Goal: Information Seeking & Learning: Learn about a topic

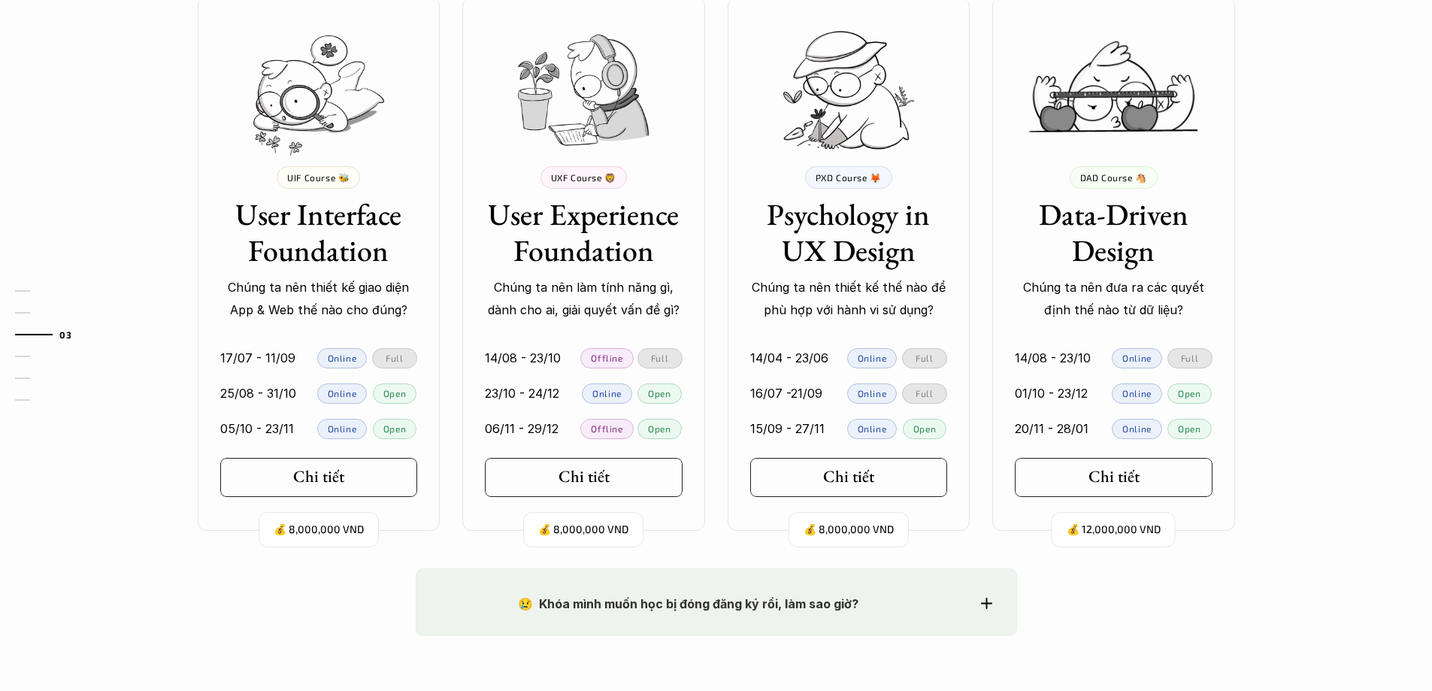
scroll to position [1428, 0]
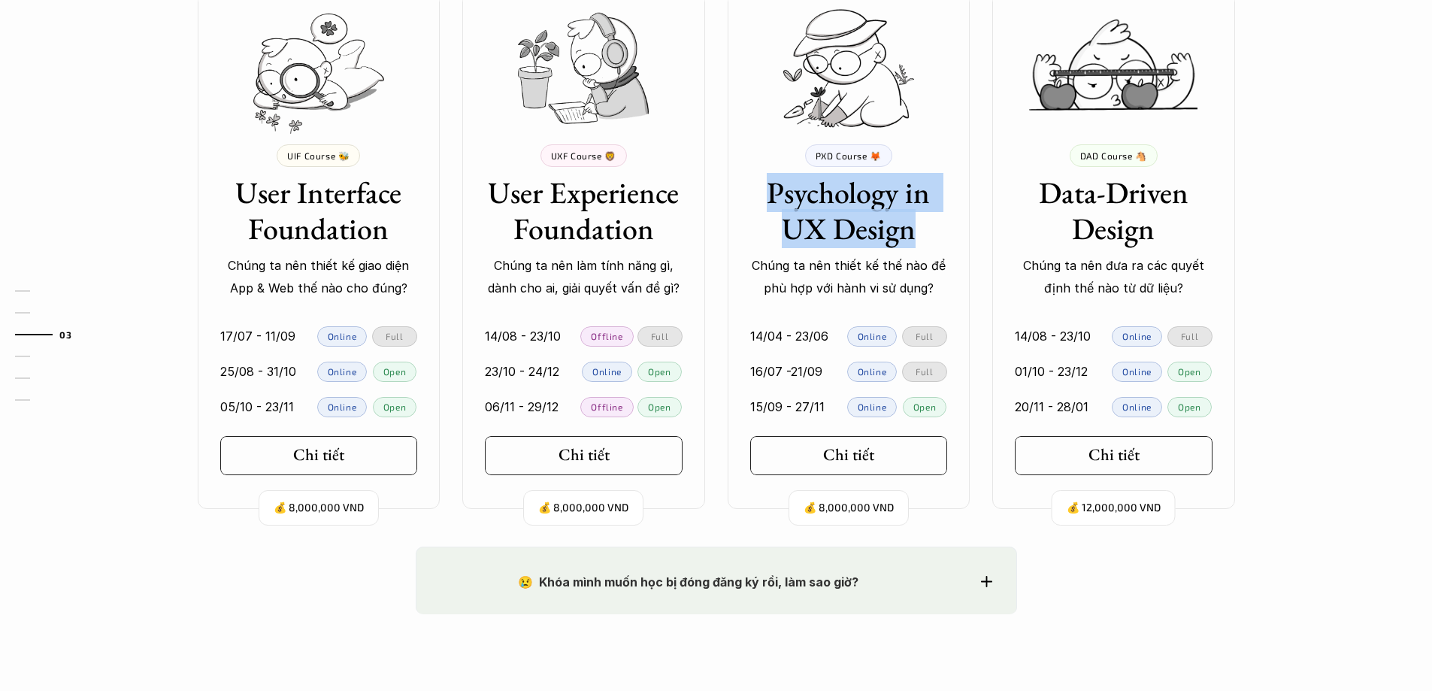
drag, startPoint x: 764, startPoint y: 184, endPoint x: 941, endPoint y: 231, distance: 183.4
click at [941, 231] on h3 "Psychology in UX Design" at bounding box center [849, 210] width 198 height 72
copy h3 "Psychology in UX Design"
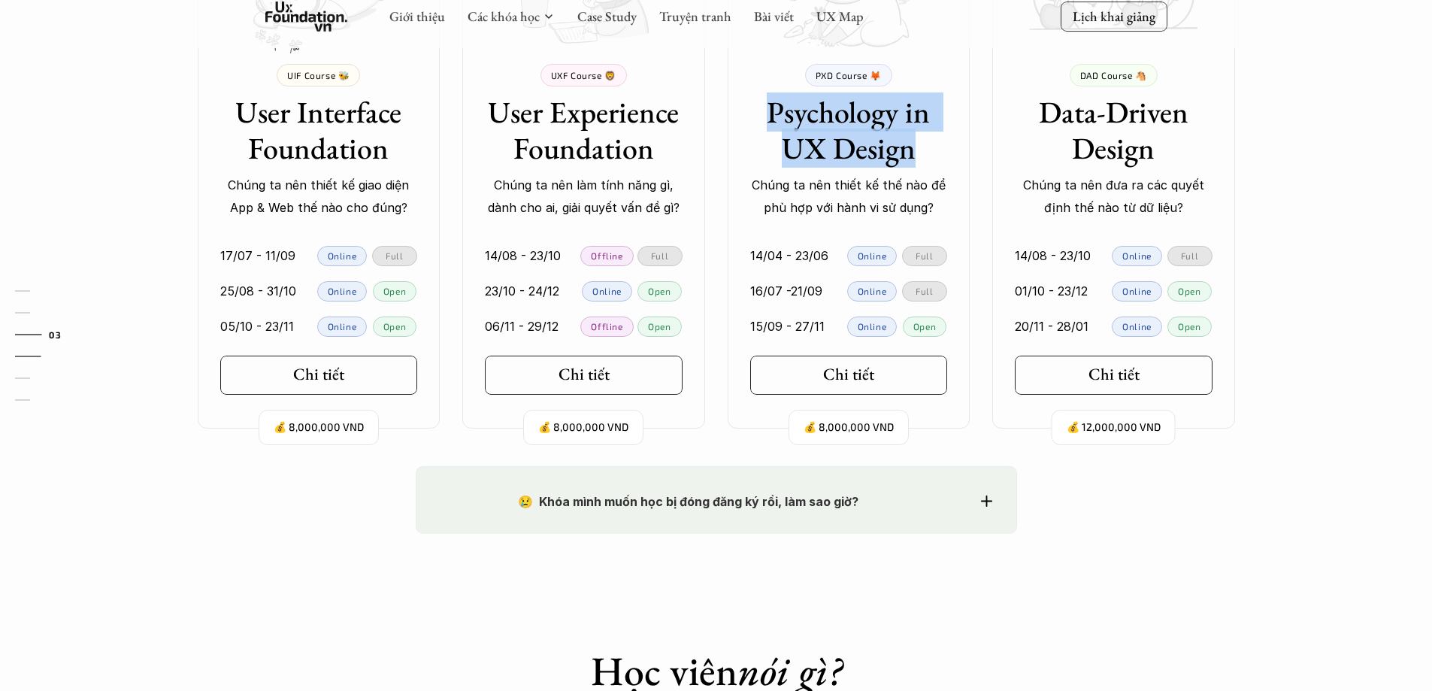
scroll to position [1503, 0]
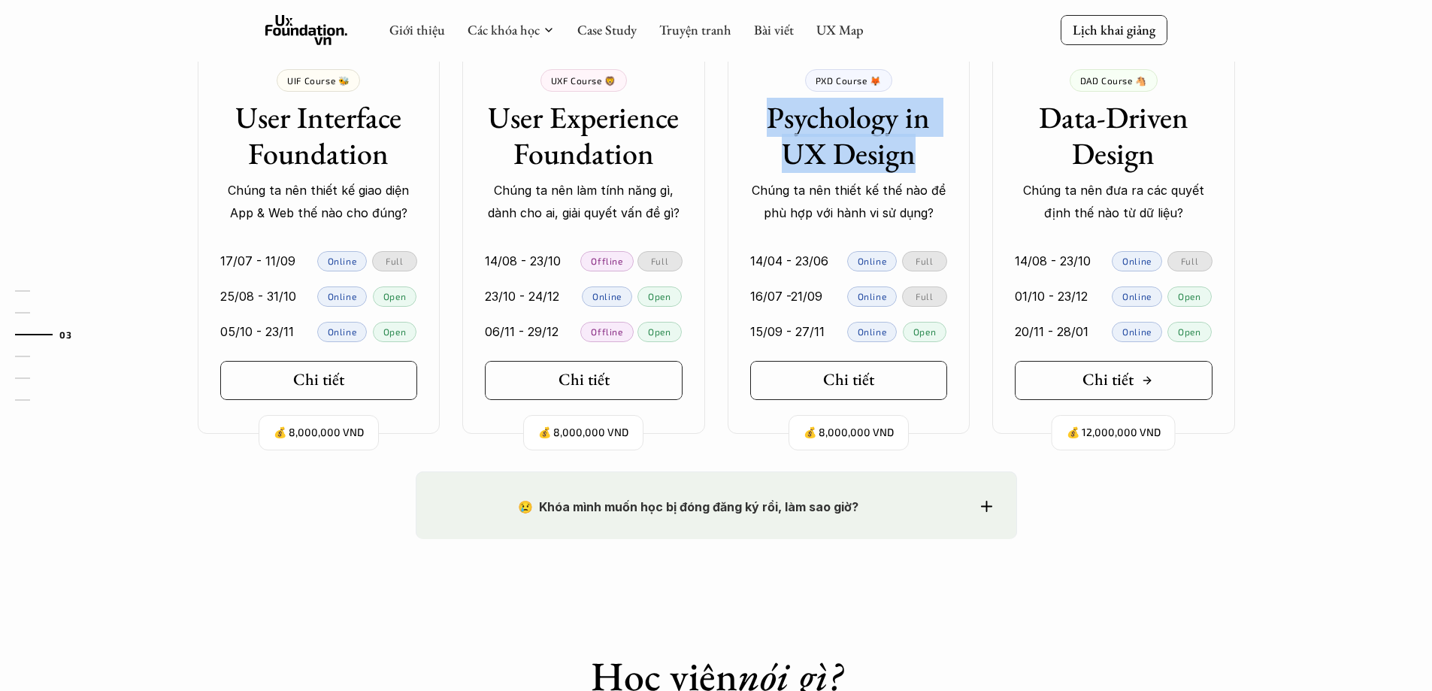
click at [1147, 388] on div "Chi tiết" at bounding box center [1117, 380] width 71 height 20
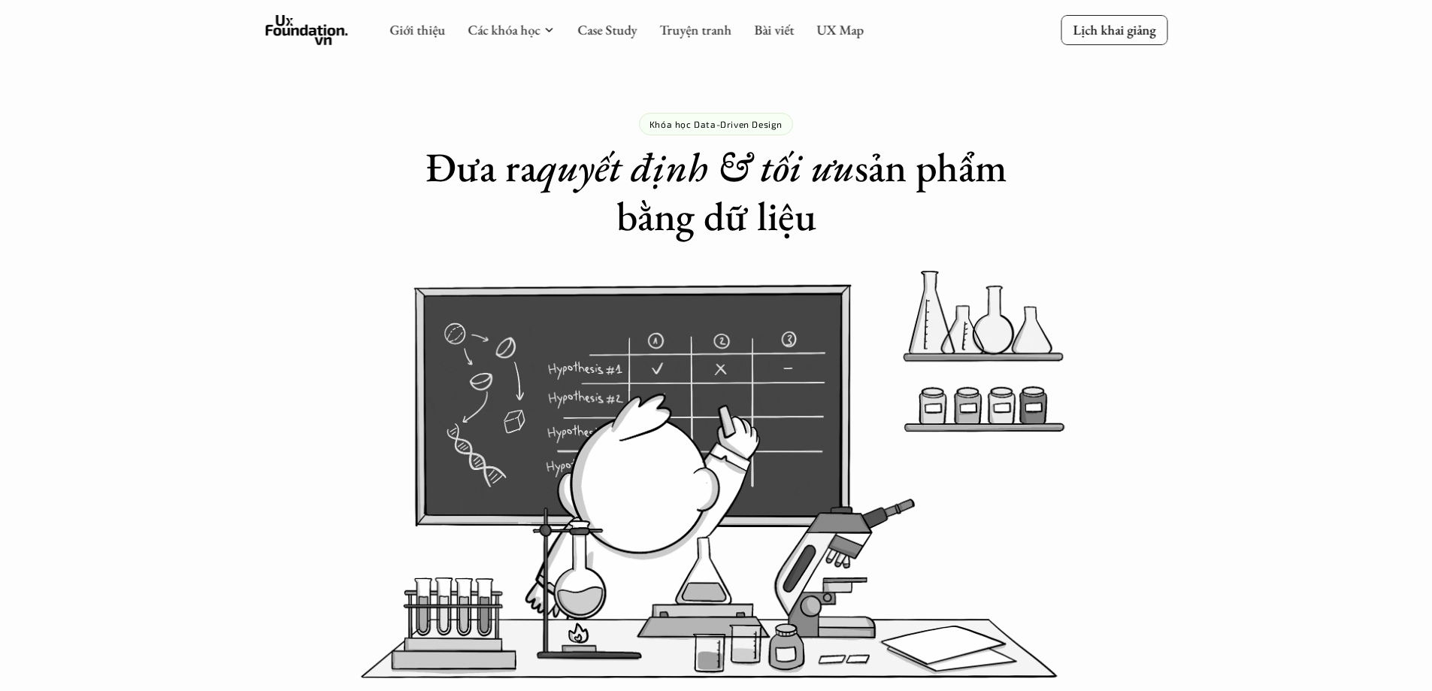
click at [705, 121] on p "Khóa học Data-Driven Design" at bounding box center [715, 124] width 133 height 11
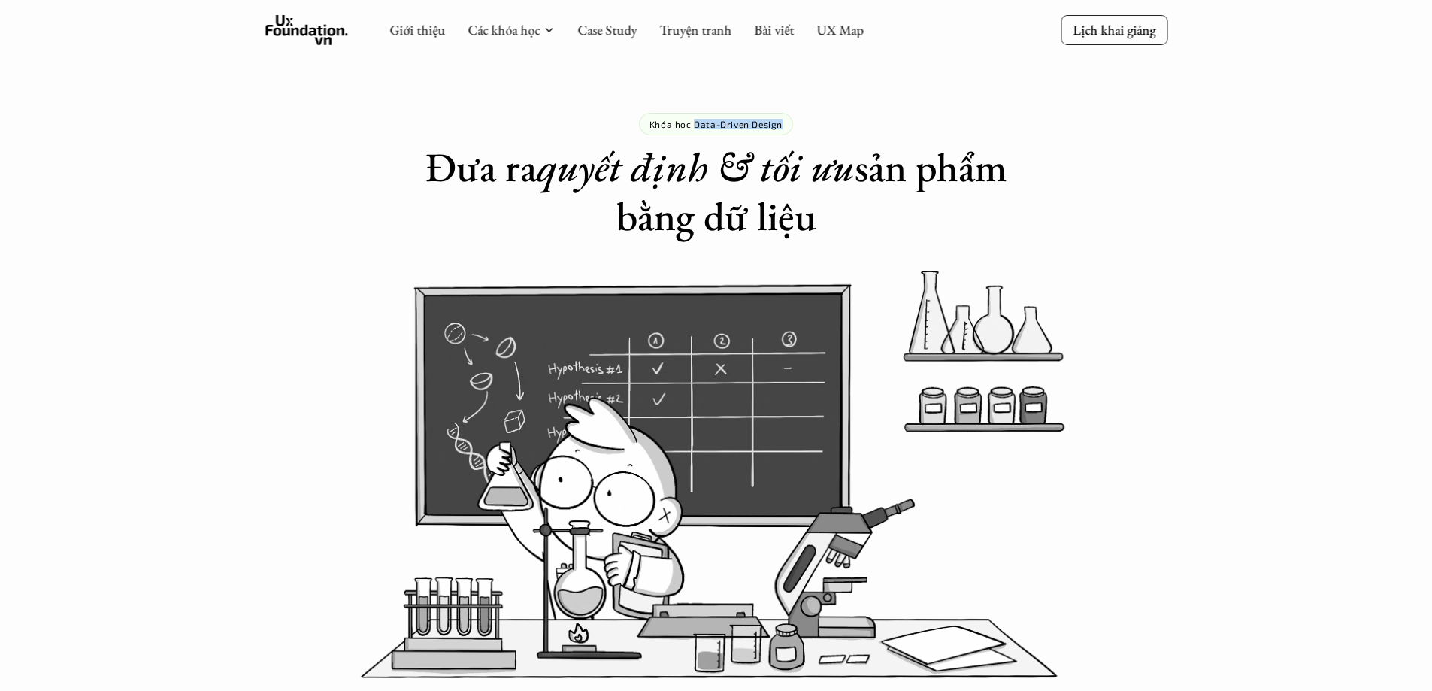
drag, startPoint x: 793, startPoint y: 122, endPoint x: 695, endPoint y: 119, distance: 97.7
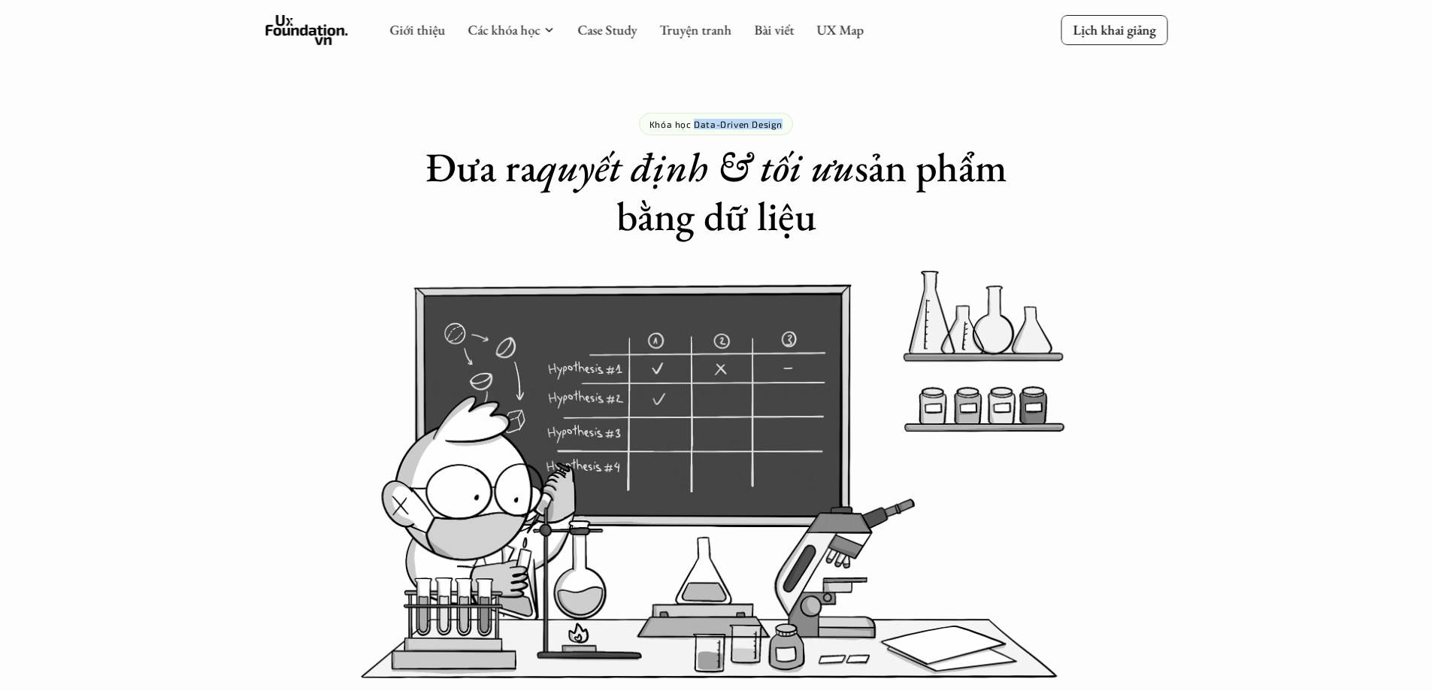
click at [695, 119] on div "Khóa học Data-Driven Design Đưa ra quyết định & tối ưu sản phẩm bằng dữ liệu" at bounding box center [716, 120] width 601 height 240
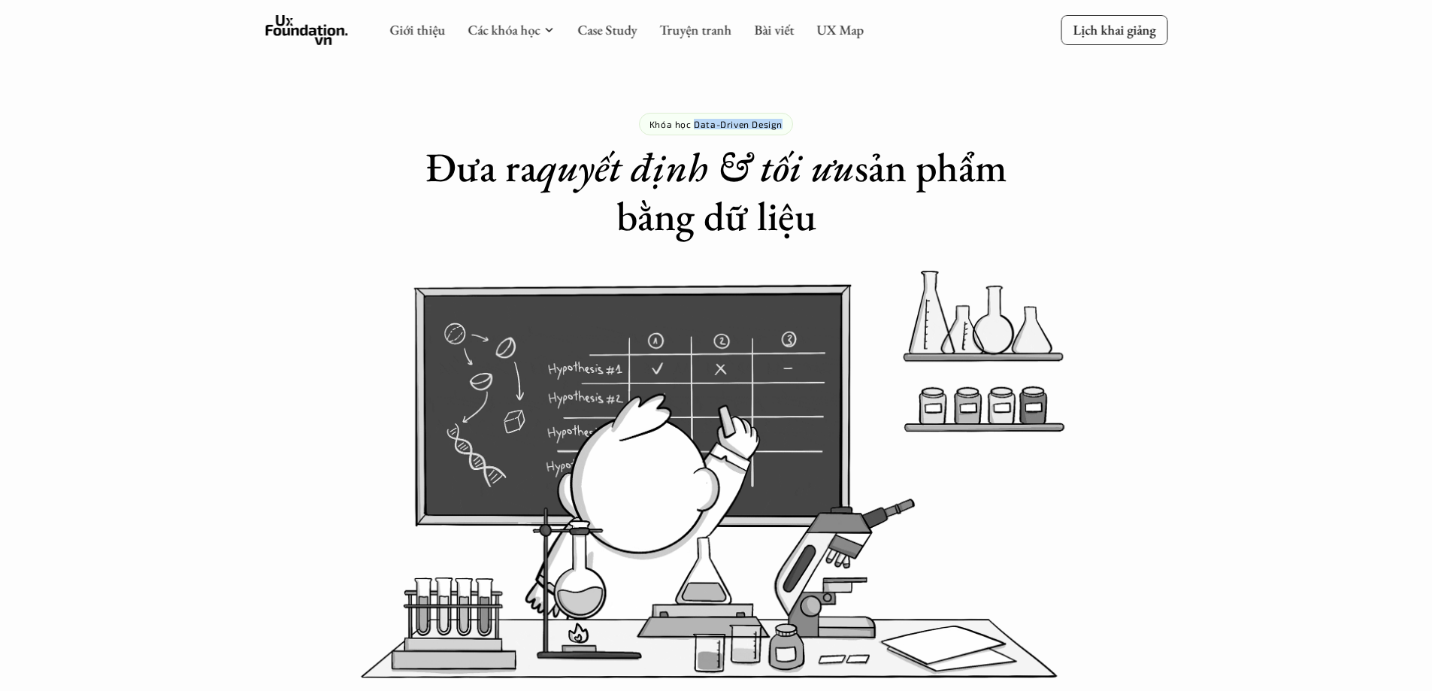
copy p "Data-Driven Design"
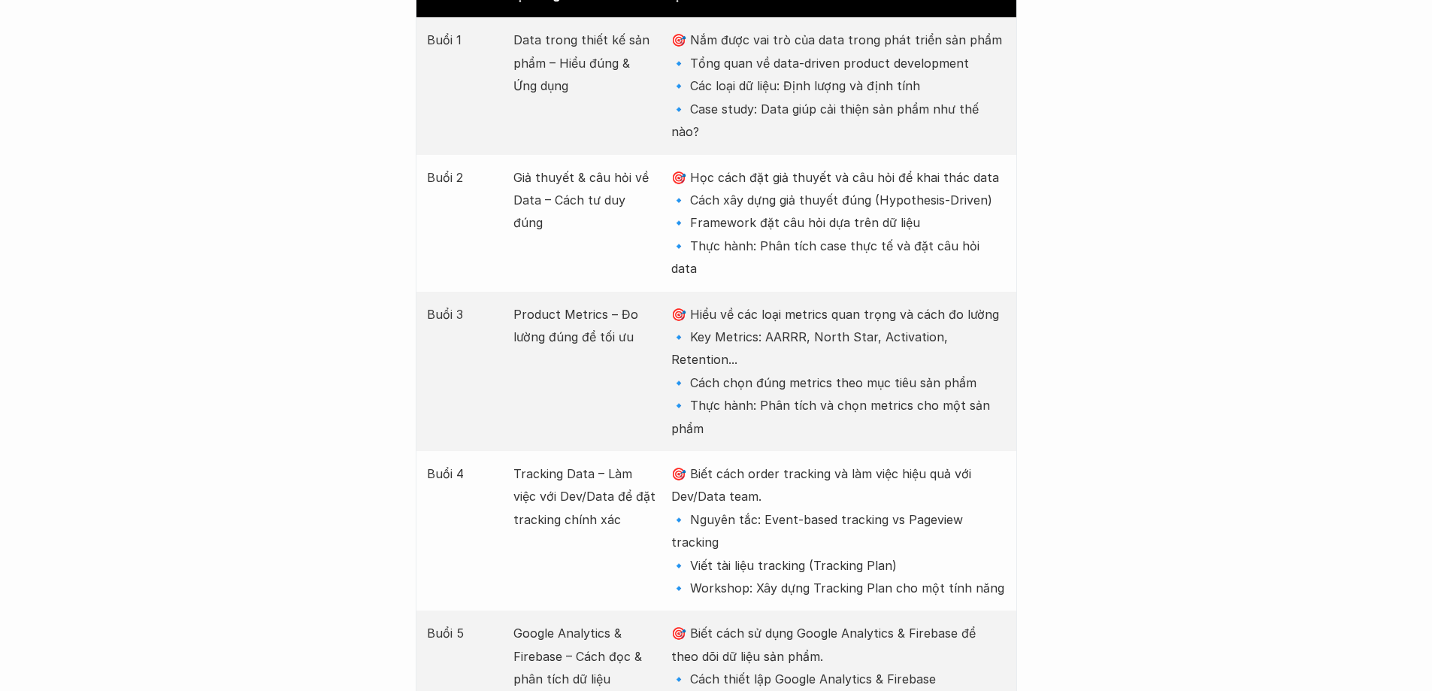
scroll to position [2104, 0]
